Goal: Task Accomplishment & Management: Manage account settings

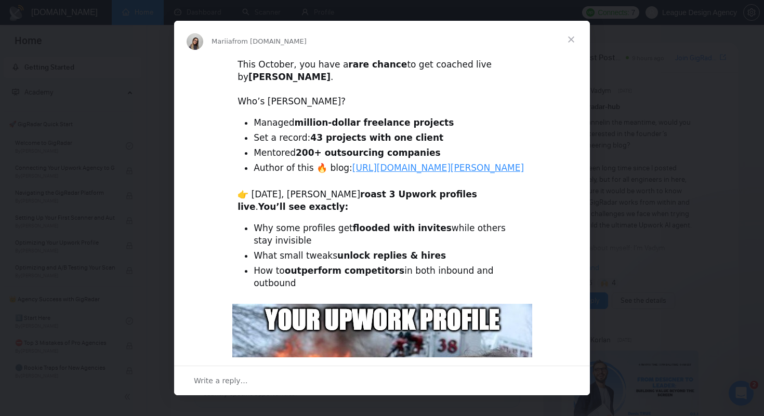
click at [572, 36] on span "Close" at bounding box center [571, 39] width 37 height 37
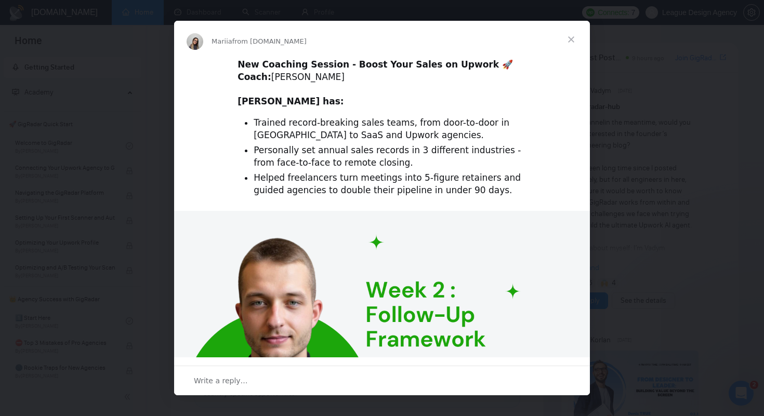
click at [566, 38] on span "Close" at bounding box center [571, 39] width 37 height 37
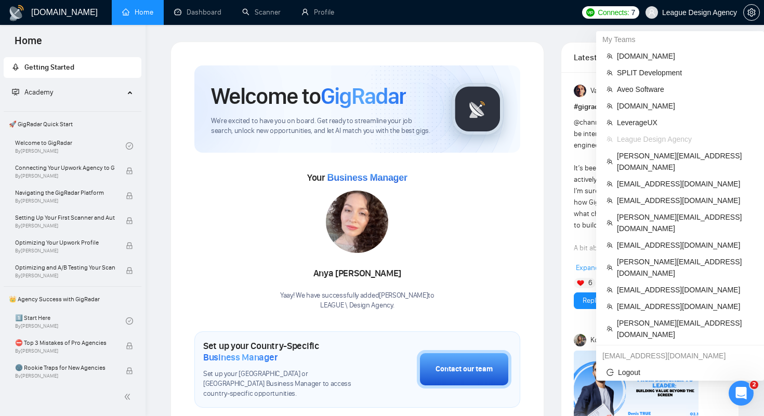
click at [691, 18] on span "League Design Agency" at bounding box center [691, 12] width 104 height 33
click at [627, 367] on span "Logout" at bounding box center [680, 372] width 147 height 11
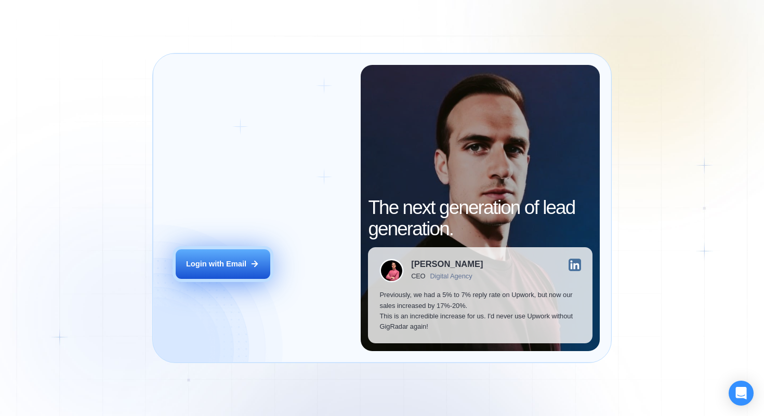
click at [234, 266] on div "Login with Email" at bounding box center [216, 264] width 60 height 10
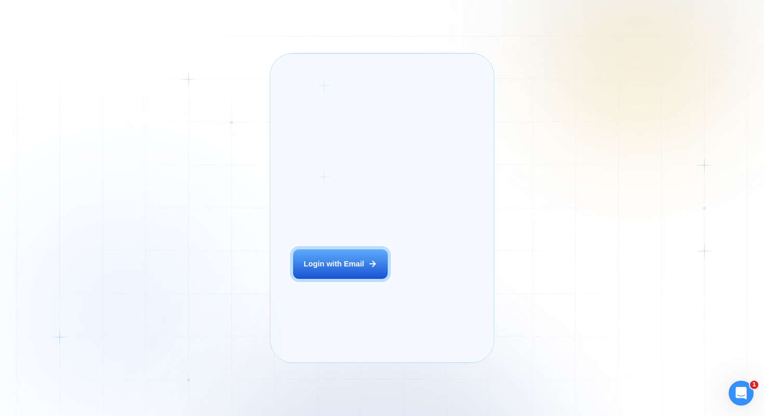
click at [169, 5] on div "Login ‍ Welcome to GigRadar. AI Business Manager for Agencies Login with Email …" at bounding box center [382, 208] width 764 height 416
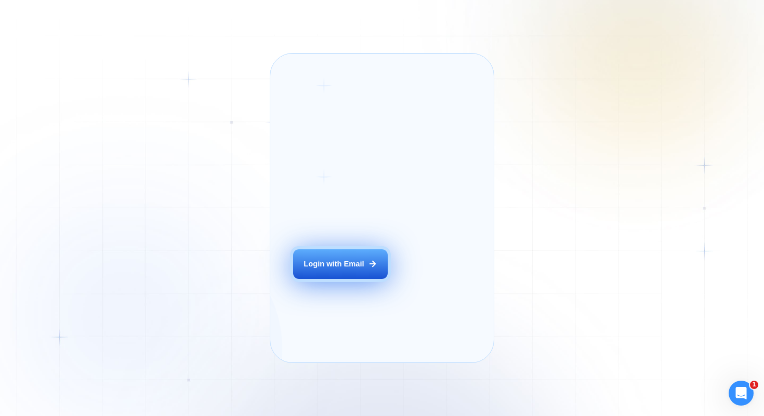
click at [307, 269] on div "Login with Email" at bounding box center [334, 264] width 60 height 10
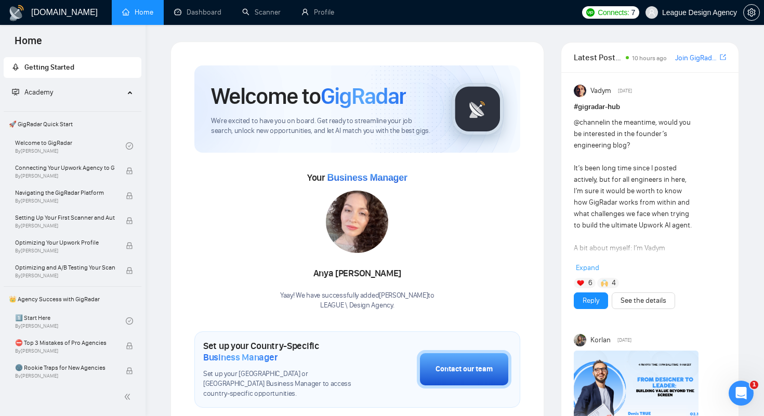
click at [503, 191] on div "Your Business Manager [PERSON_NAME] Yaay! We have successfully added [PERSON_NA…" at bounding box center [357, 239] width 326 height 141
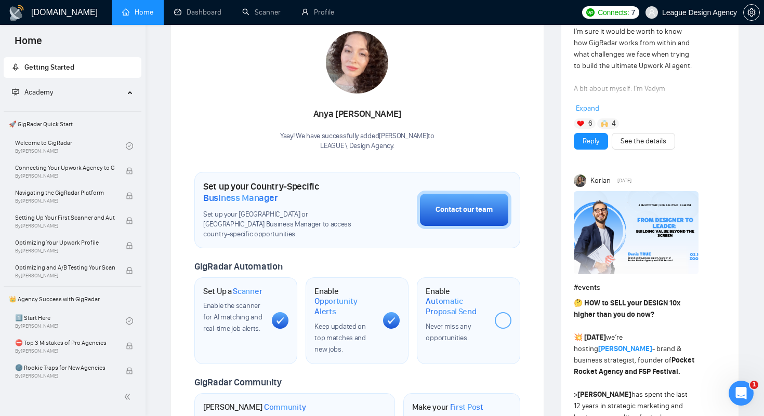
scroll to position [73, 0]
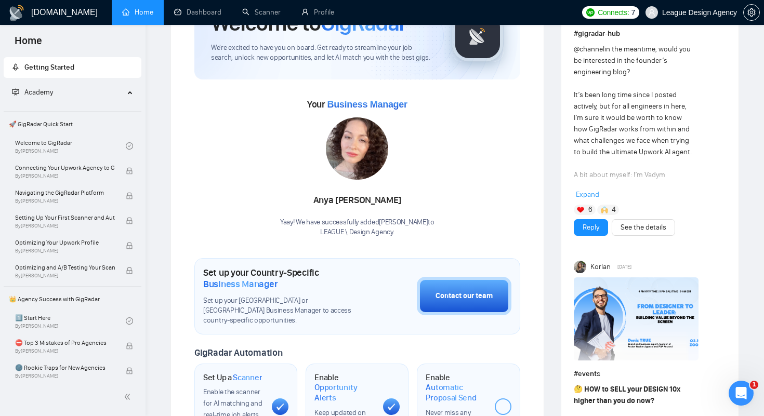
click at [480, 184] on div "Your Business Manager [PERSON_NAME] Yaay! We have successfully added [PERSON_NA…" at bounding box center [357, 166] width 326 height 141
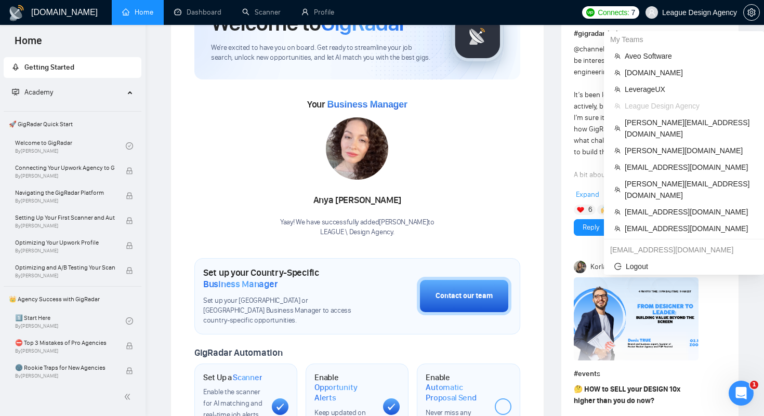
click at [687, 5] on span "League Design Agency" at bounding box center [691, 12] width 104 height 33
click at [643, 145] on span "[PERSON_NAME][DOMAIN_NAME]" at bounding box center [689, 150] width 129 height 11
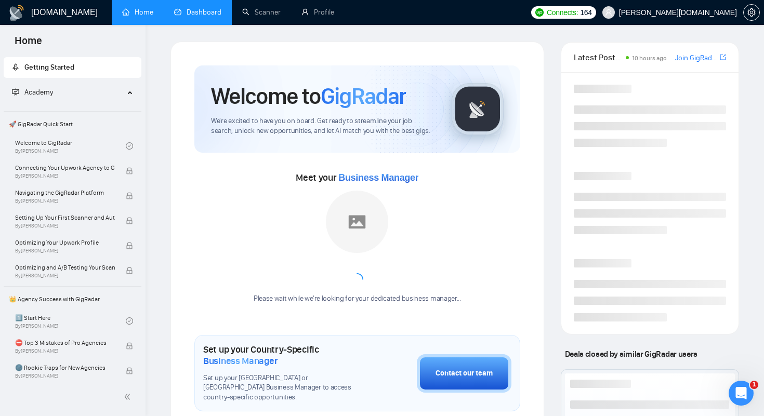
click at [190, 13] on link "Dashboard" at bounding box center [197, 12] width 47 height 9
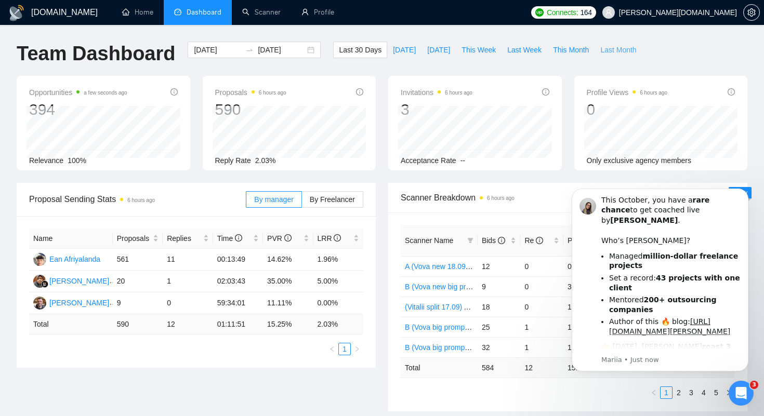
click at [615, 52] on span "Last Month" at bounding box center [618, 49] width 36 height 11
click at [344, 49] on span "Last 30 Days" at bounding box center [360, 49] width 43 height 11
type input "[DATE]"
click at [269, 51] on input "[DATE]" at bounding box center [281, 49] width 47 height 11
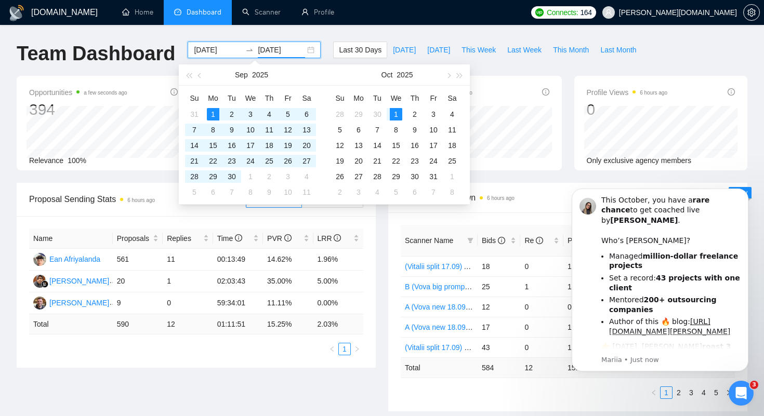
click at [201, 54] on input "[DATE]" at bounding box center [217, 49] width 47 height 11
click at [200, 76] on span "button" at bounding box center [200, 75] width 5 height 5
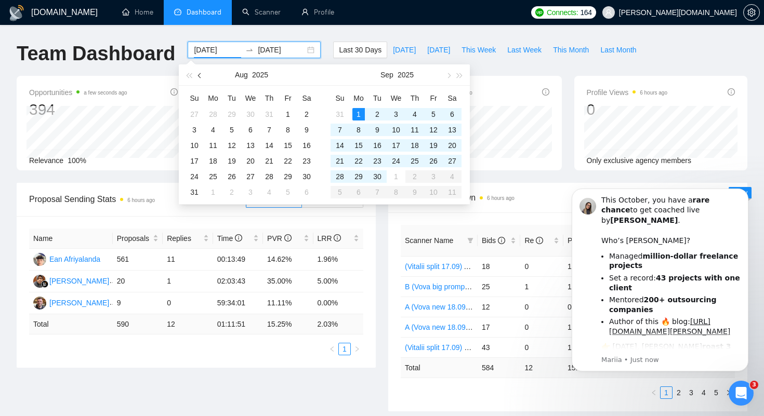
click at [200, 76] on span "button" at bounding box center [200, 75] width 5 height 5
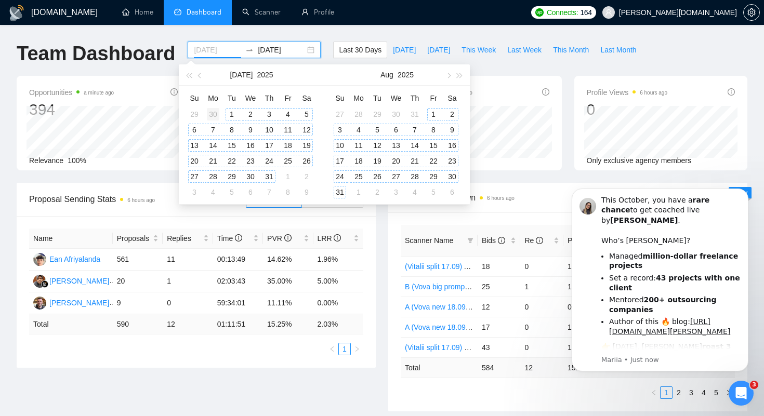
click at [209, 115] on div "30" at bounding box center [213, 114] width 12 height 12
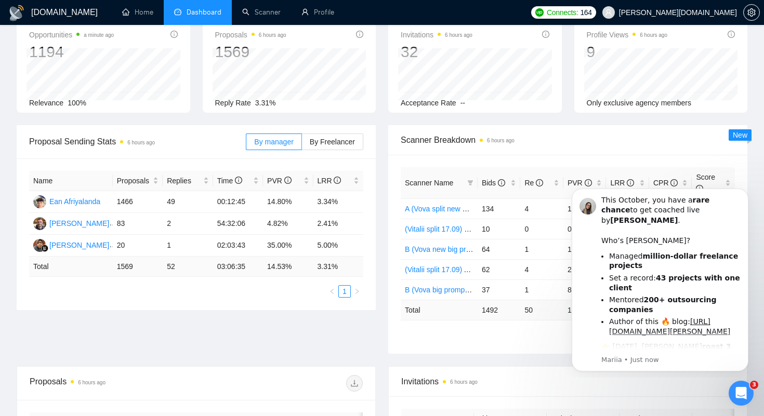
scroll to position [57, 0]
click at [744, 192] on icon "Dismiss notification" at bounding box center [746, 192] width 6 height 6
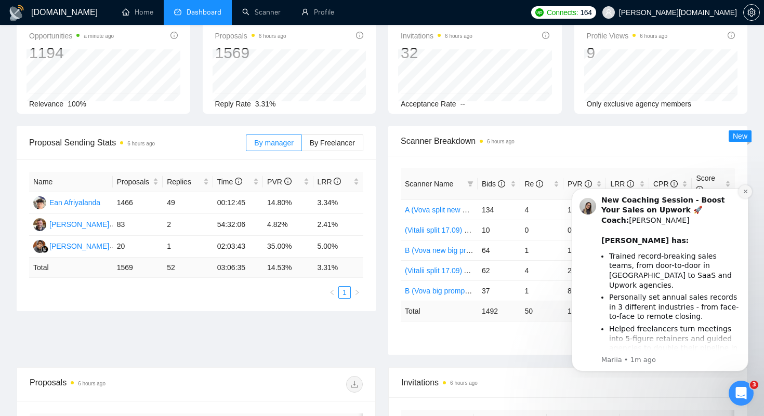
click at [743, 188] on button "Dismiss notification" at bounding box center [746, 192] width 14 height 14
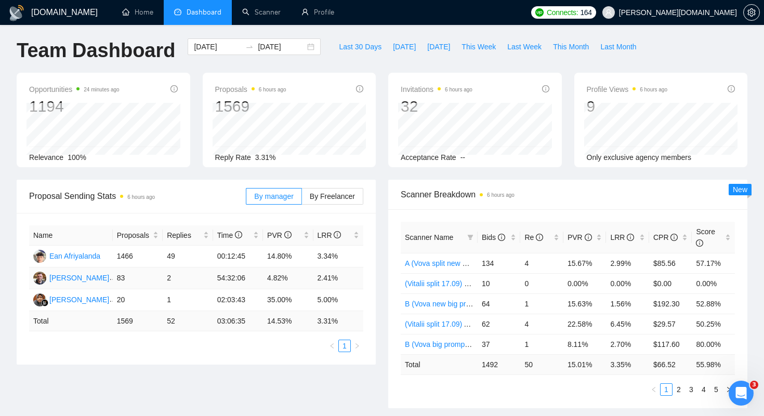
scroll to position [0, 0]
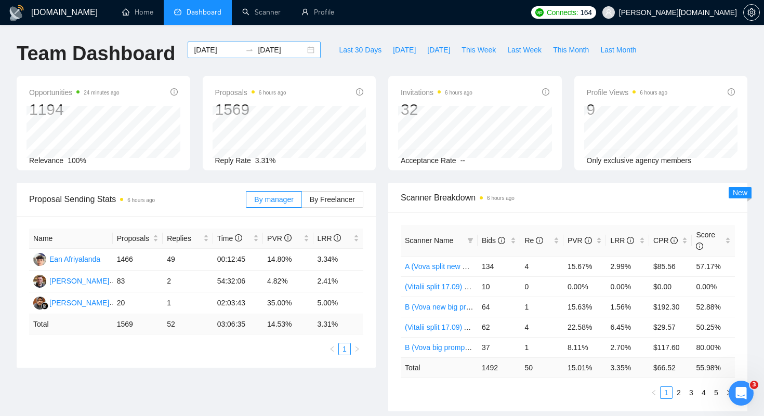
click at [220, 50] on input "[DATE]" at bounding box center [217, 49] width 47 height 11
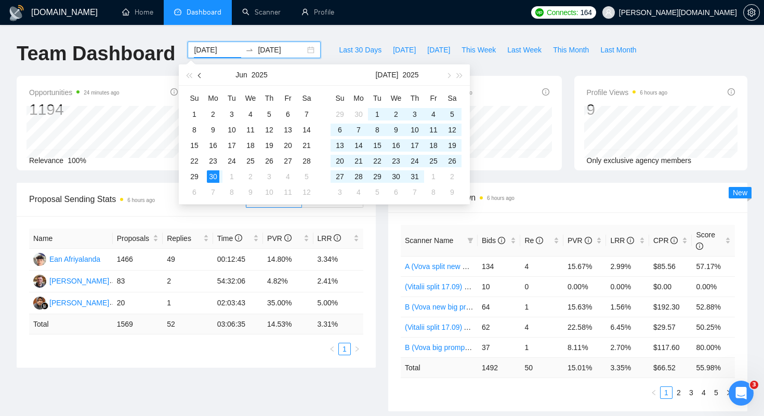
click at [198, 74] on button "button" at bounding box center [199, 74] width 11 height 21
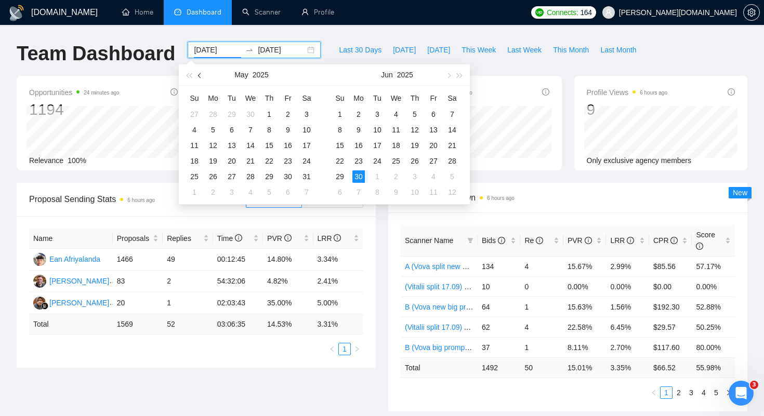
click at [198, 74] on button "button" at bounding box center [199, 74] width 11 height 21
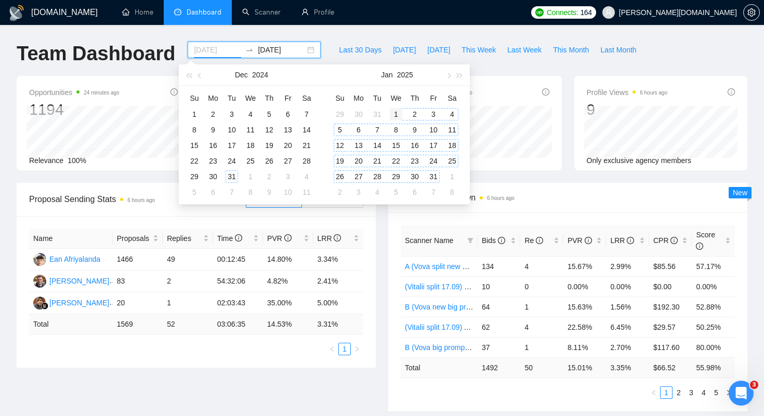
type input "[DATE]"
click at [397, 111] on div "1" at bounding box center [396, 114] width 12 height 12
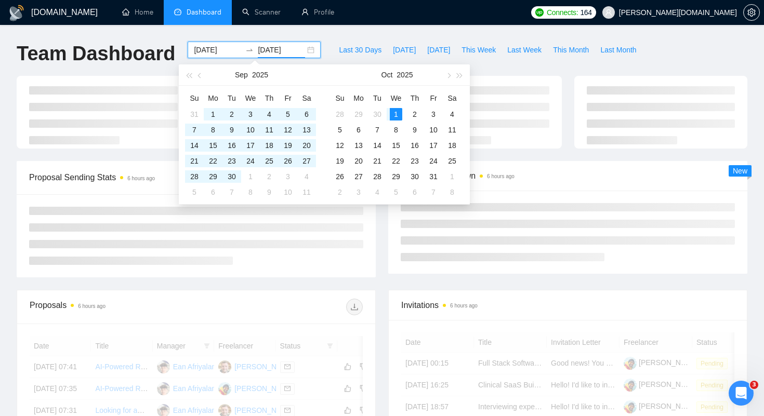
click at [387, 11] on ul "Home Dashboard Scanner Profile" at bounding box center [317, 12] width 418 height 25
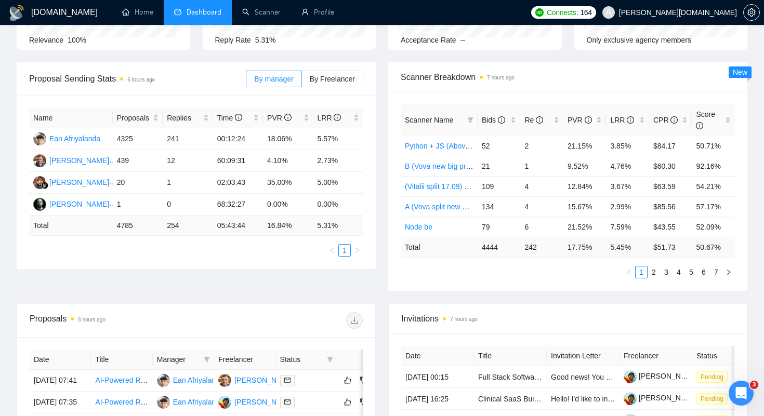
scroll to position [132, 0]
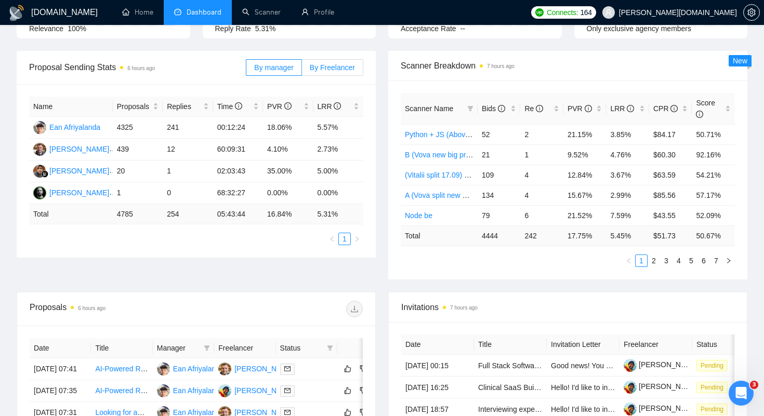
click at [336, 67] on span "By Freelancer" at bounding box center [332, 67] width 45 height 8
click at [302, 70] on input "By Freelancer" at bounding box center [302, 70] width 0 height 0
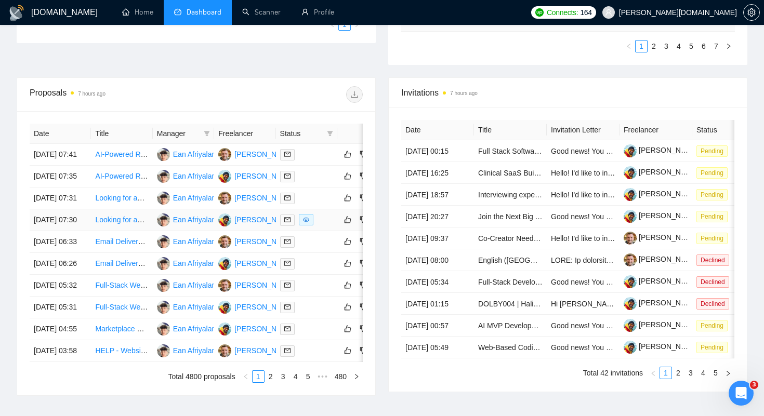
scroll to position [357, 0]
